Goal: Obtain resource: Download file/media

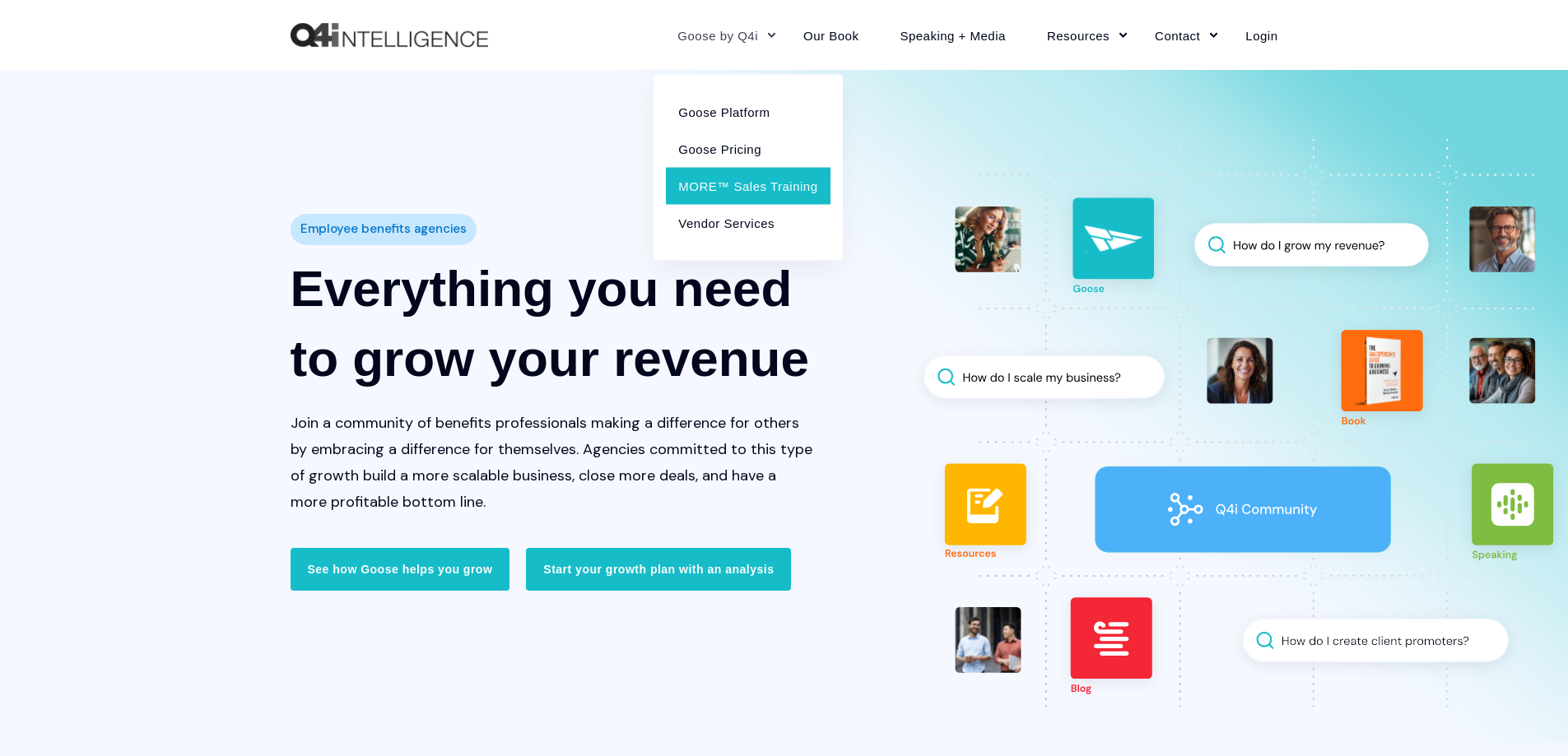
click at [754, 184] on link "MORE™ Sales Training" at bounding box center [748, 185] width 164 height 37
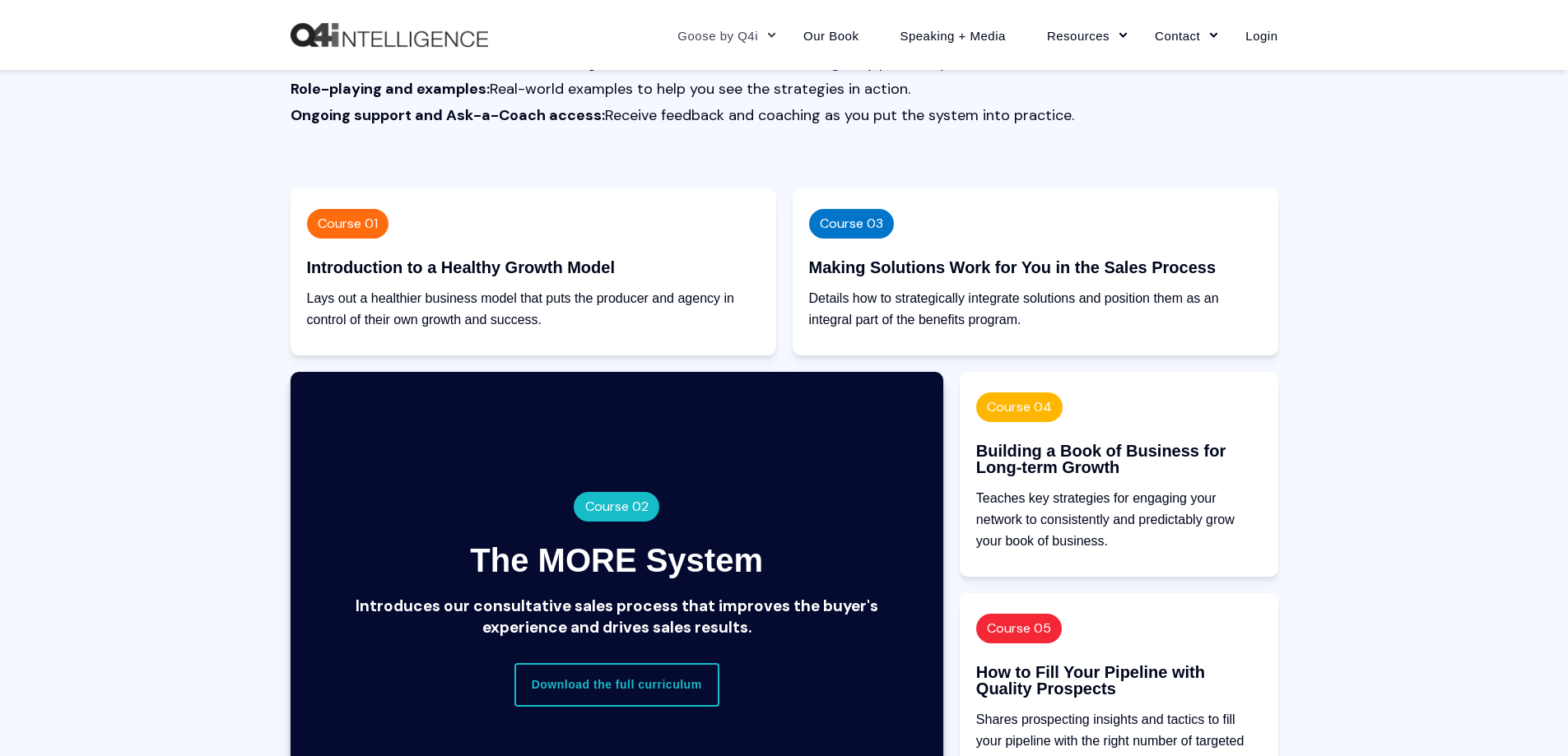
scroll to position [1563, 0]
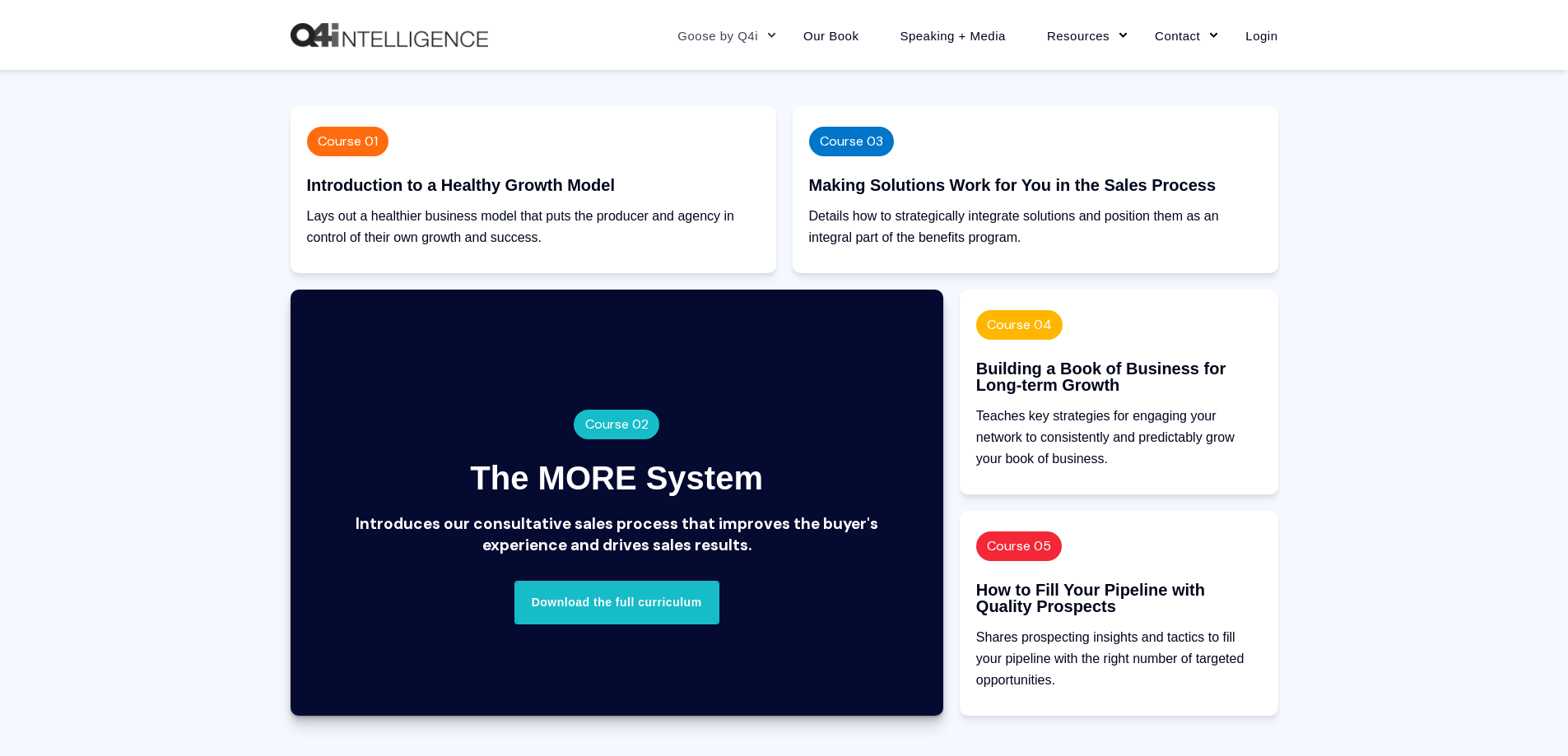
click at [629, 601] on link "Download the full curriculum" at bounding box center [616, 603] width 205 height 43
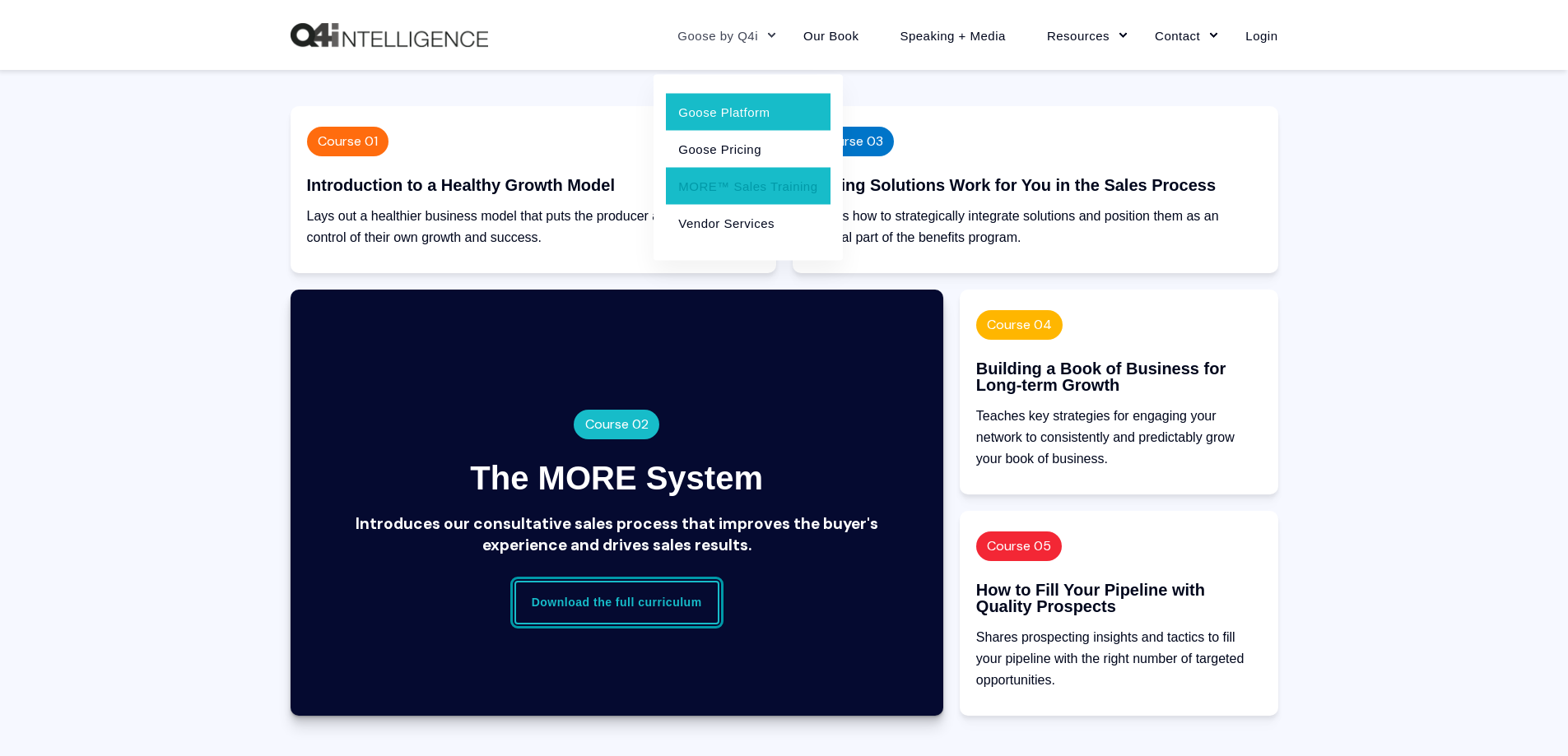
click at [724, 113] on link "Goose Platform" at bounding box center [748, 111] width 164 height 37
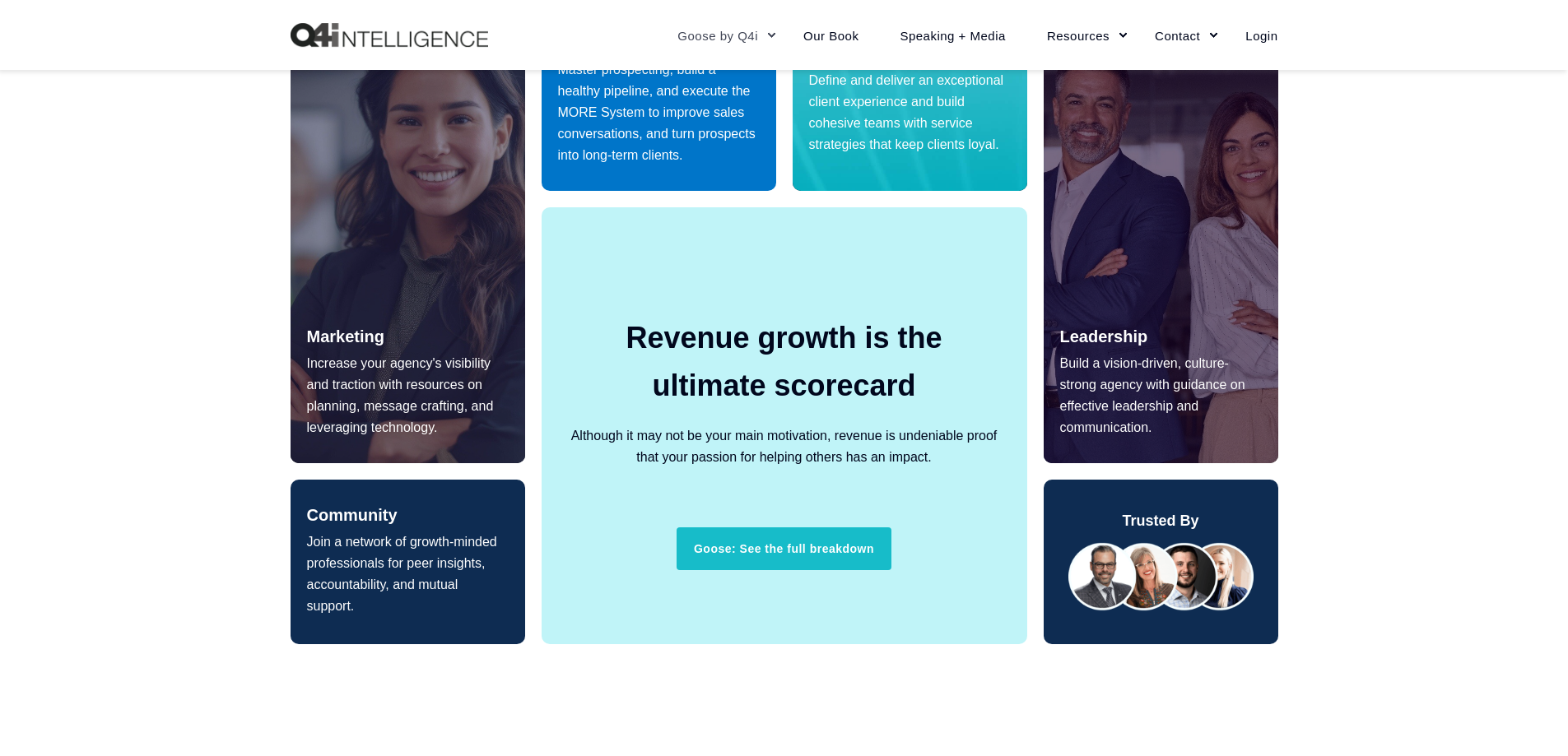
scroll to position [1152, 0]
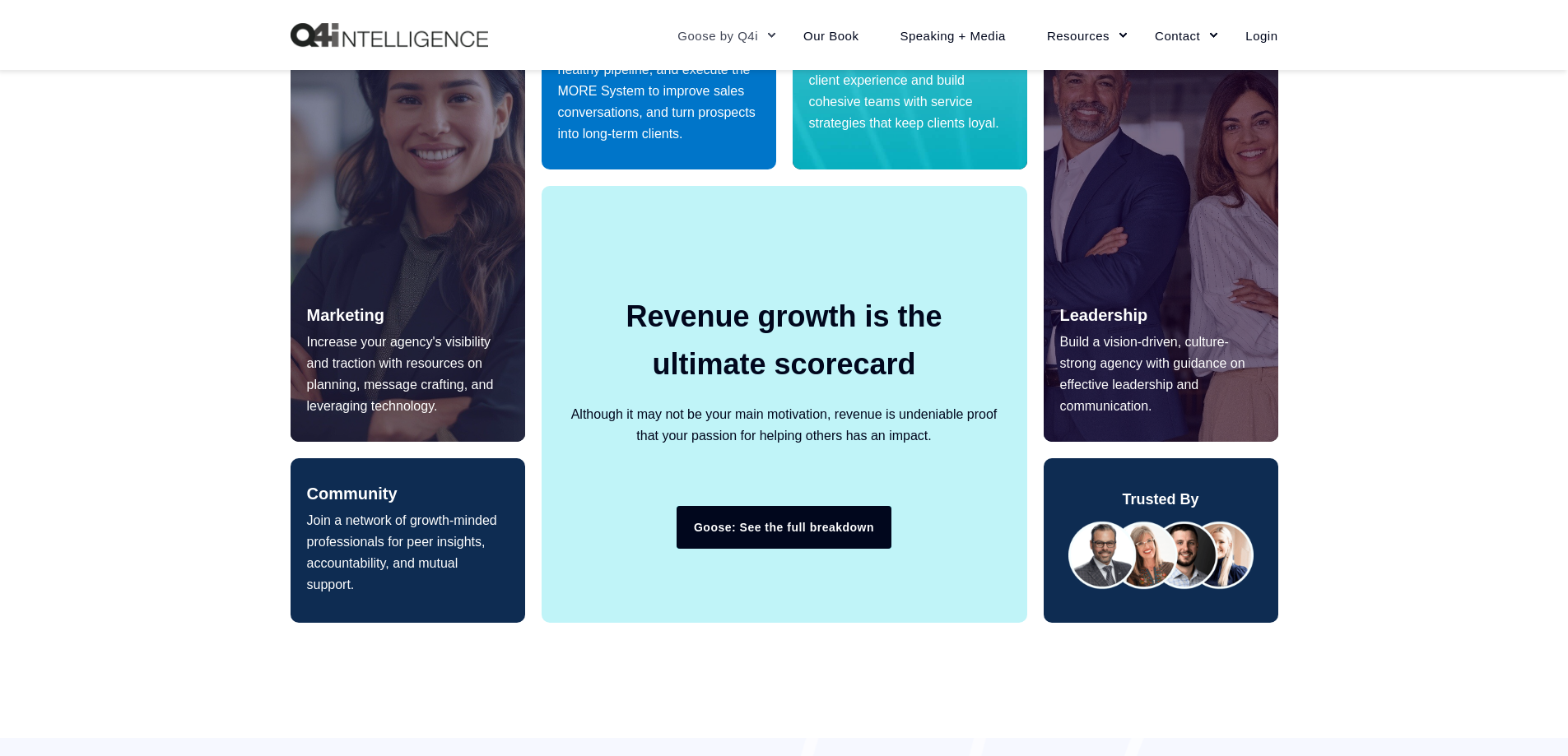
click at [802, 531] on link "Goose: See the full breakdown" at bounding box center [784, 527] width 215 height 43
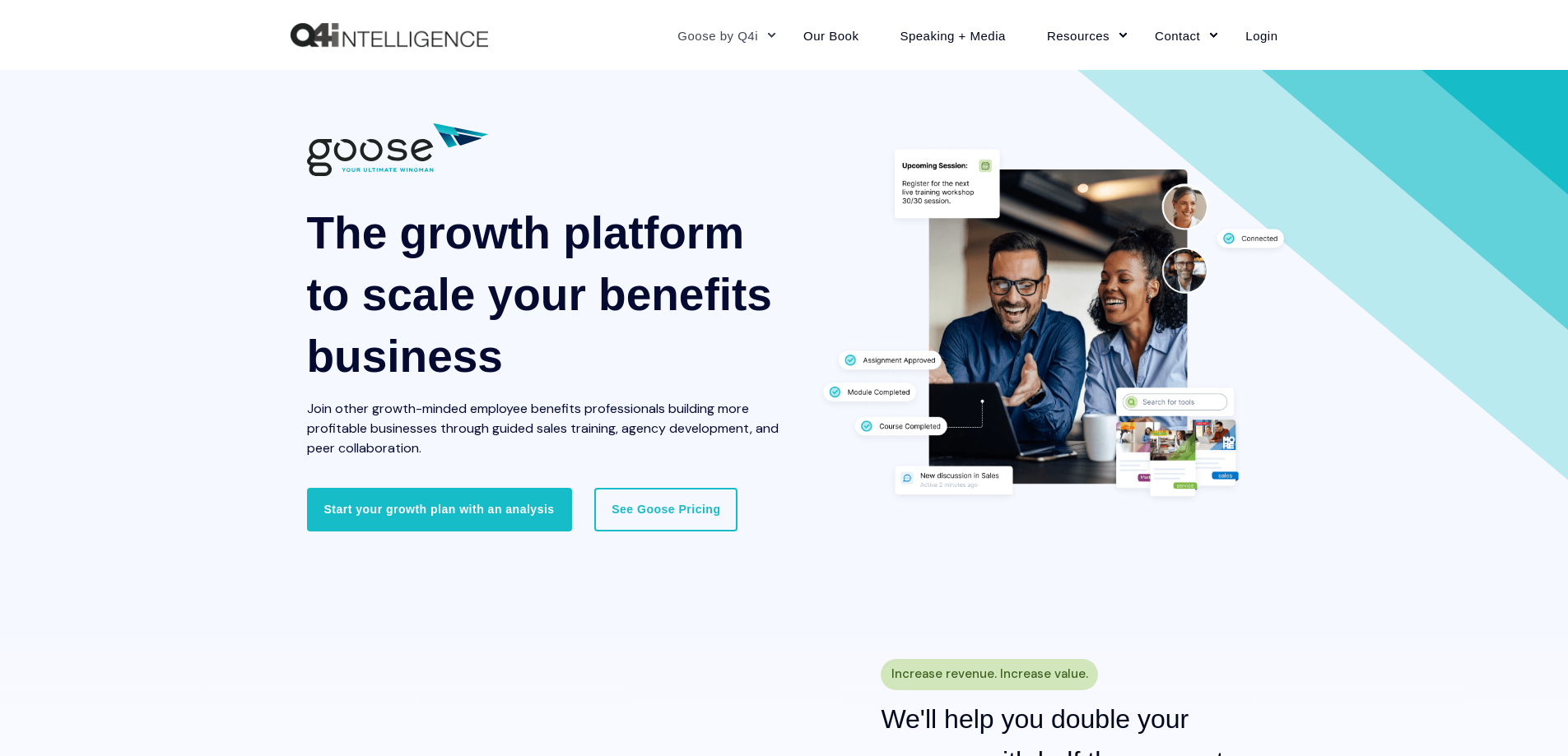
scroll to position [0, 0]
